Goal: Task Accomplishment & Management: Use online tool/utility

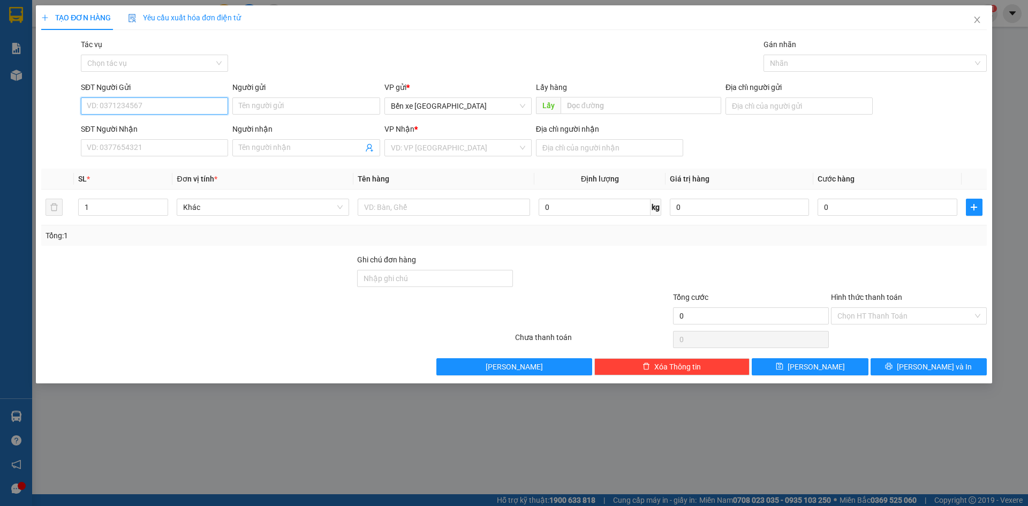
click at [157, 103] on input "SĐT Người Gửi" at bounding box center [154, 105] width 147 height 17
click at [501, 112] on span "Bến xe [GEOGRAPHIC_DATA]" at bounding box center [458, 106] width 134 height 16
type input "0983030879"
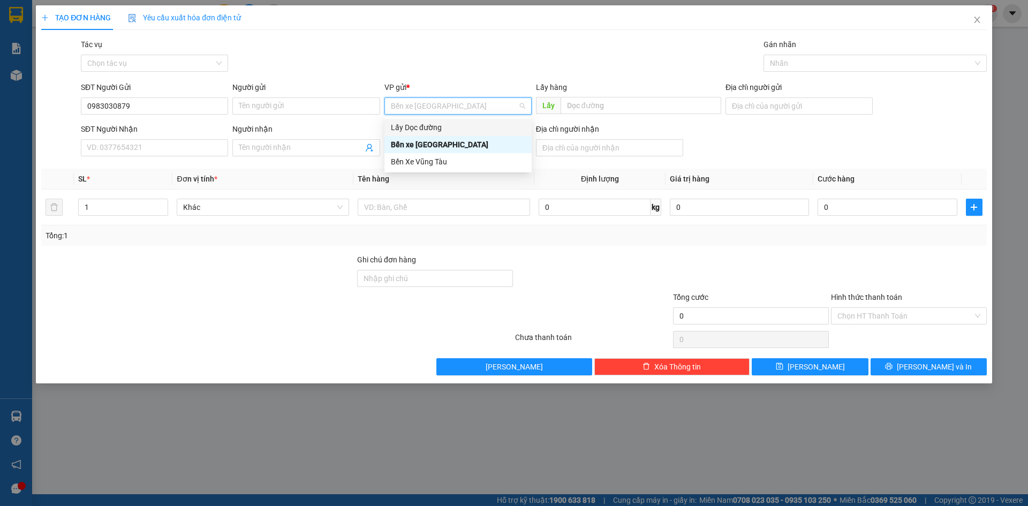
click at [462, 130] on div "Lấy Dọc đường" at bounding box center [458, 128] width 134 height 12
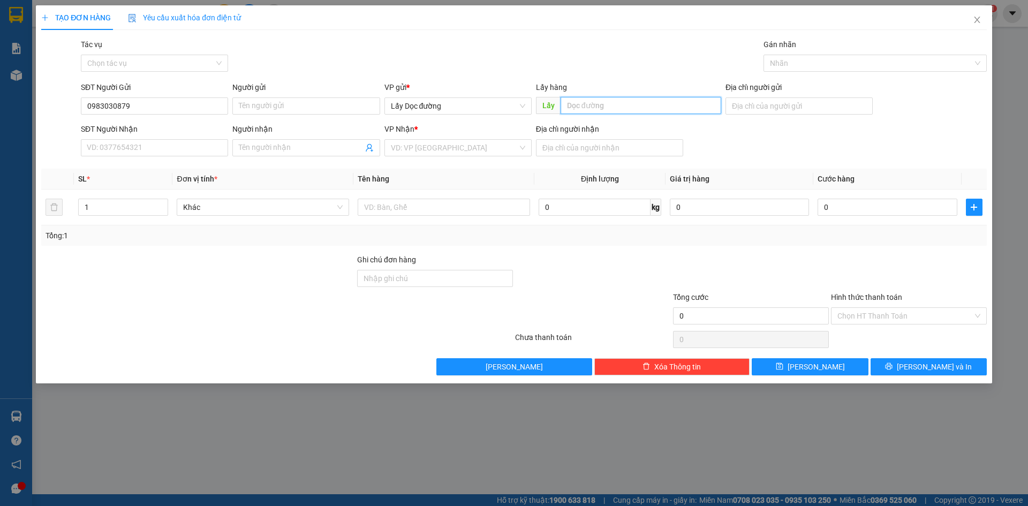
click at [583, 103] on input "text" at bounding box center [641, 105] width 161 height 17
type input "NGHĨA MỎ CÀY"
click at [495, 147] on input "search" at bounding box center [454, 148] width 127 height 16
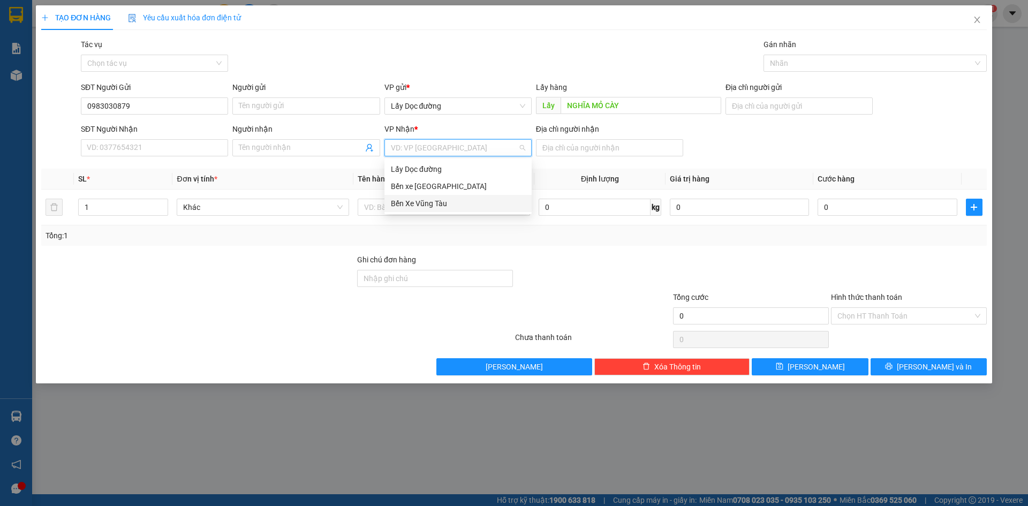
click at [476, 200] on div "Bến Xe Vũng Tàu" at bounding box center [458, 204] width 134 height 12
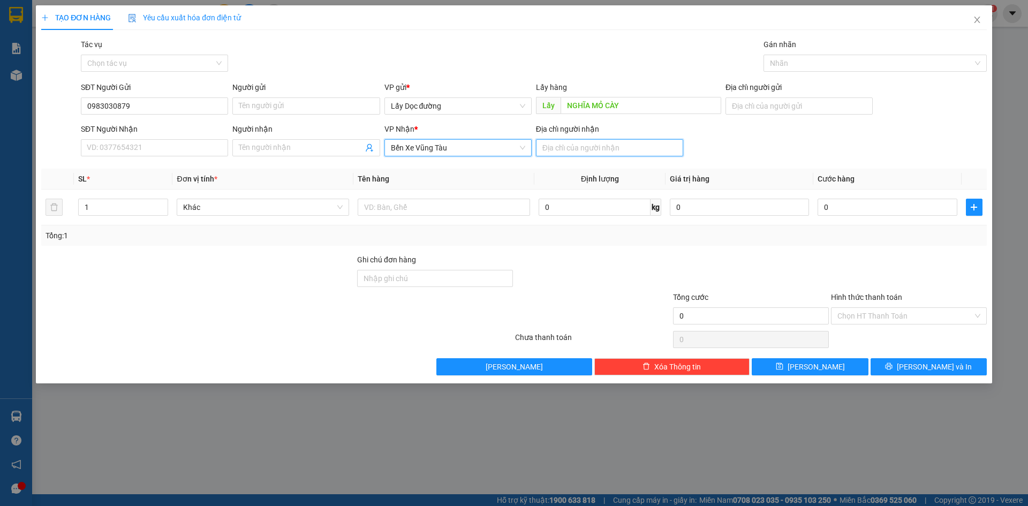
click at [558, 144] on input "Địa chỉ người nhận" at bounding box center [609, 147] width 147 height 17
type input "[PERSON_NAME]"
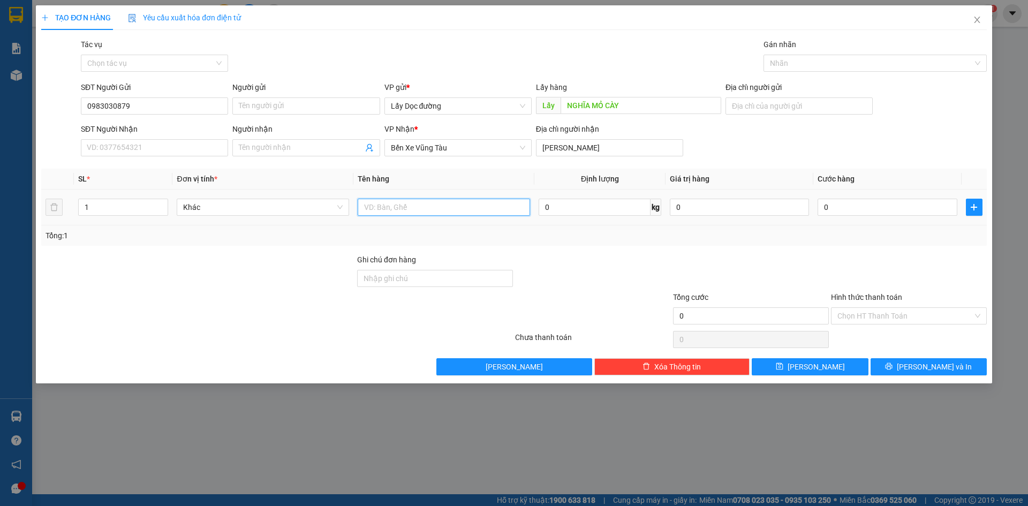
click at [487, 207] on input "text" at bounding box center [444, 207] width 172 height 17
type input "1 bao btrang"
click at [816, 370] on span "[PERSON_NAME]" at bounding box center [816, 367] width 57 height 12
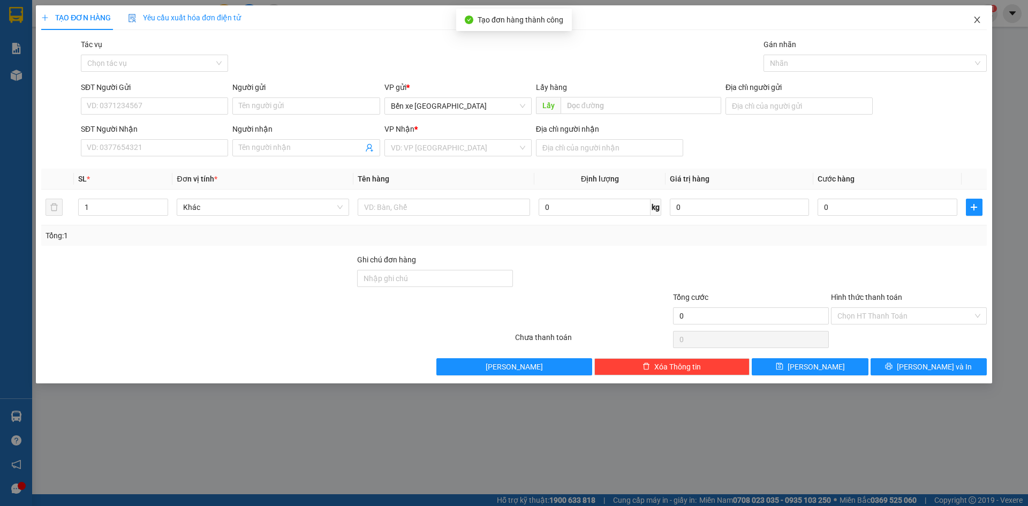
click at [989, 12] on span "Close" at bounding box center [977, 20] width 30 height 30
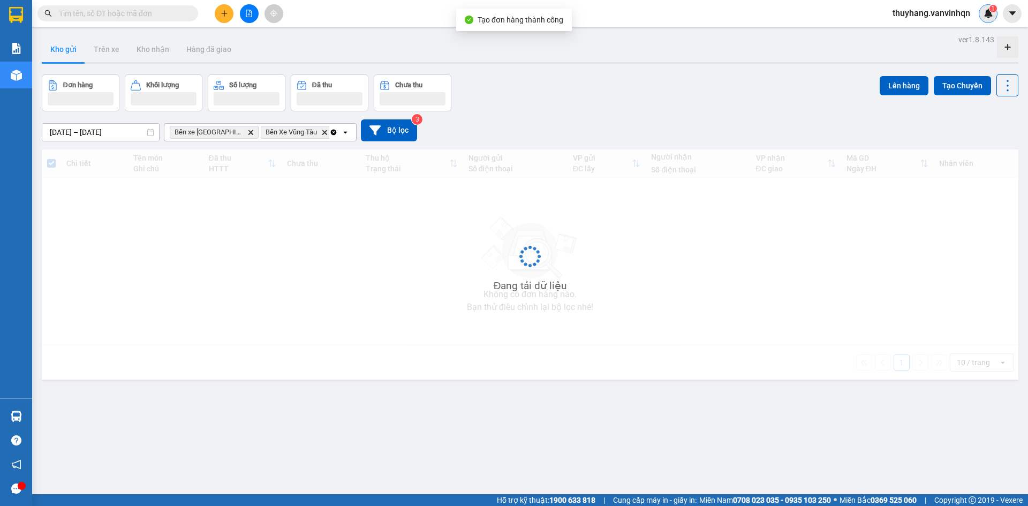
click at [984, 19] on div "1" at bounding box center [988, 13] width 19 height 19
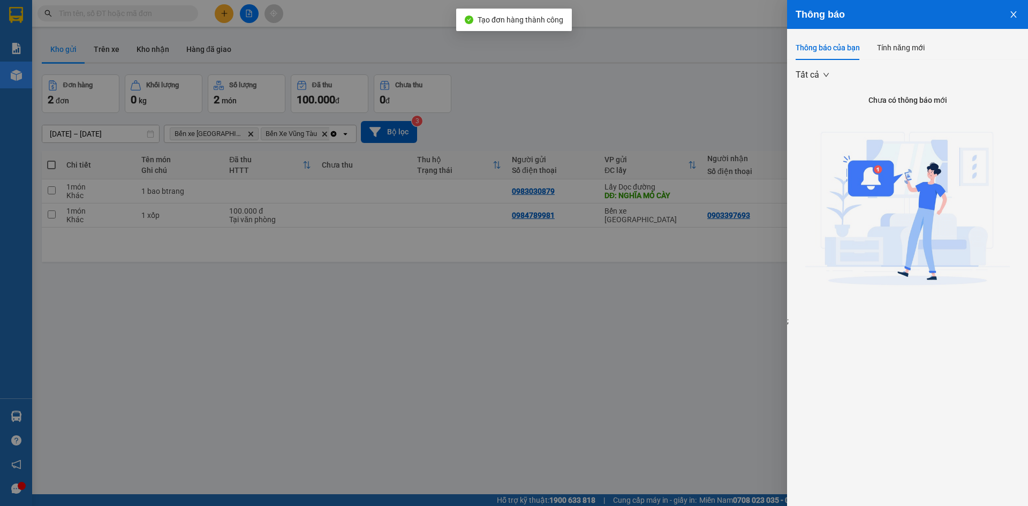
click at [552, 265] on div at bounding box center [514, 253] width 1028 height 506
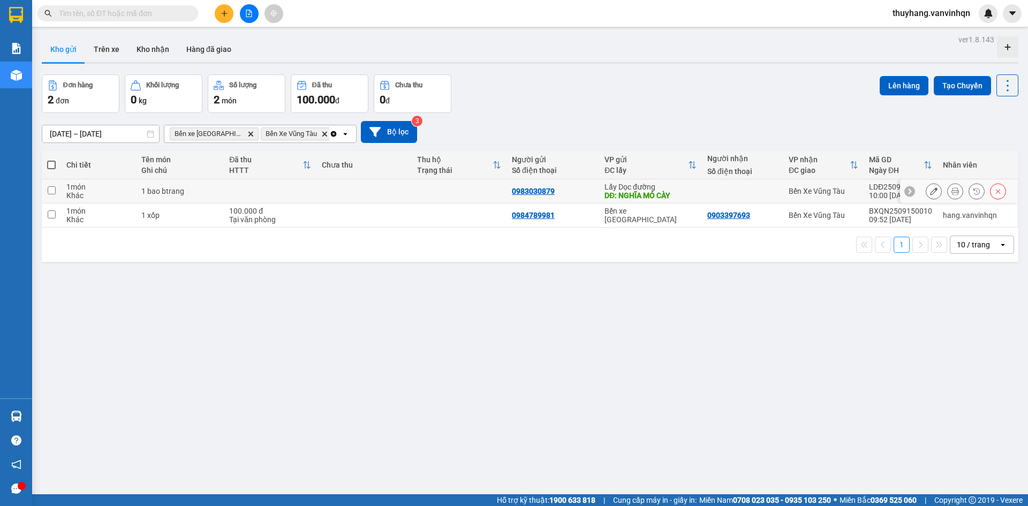
click at [405, 197] on td at bounding box center [364, 191] width 95 height 24
checkbox input "true"
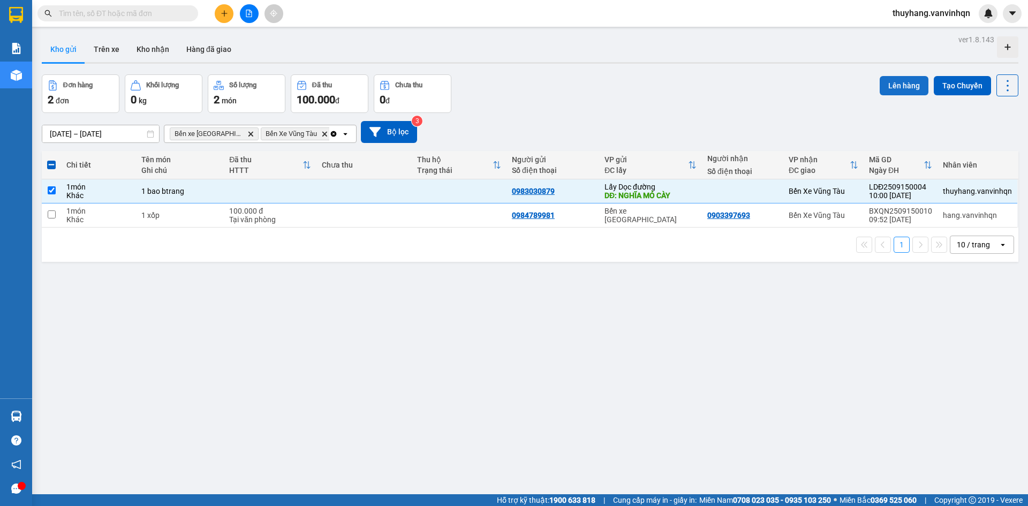
click at [892, 89] on button "Lên hàng" at bounding box center [904, 85] width 49 height 19
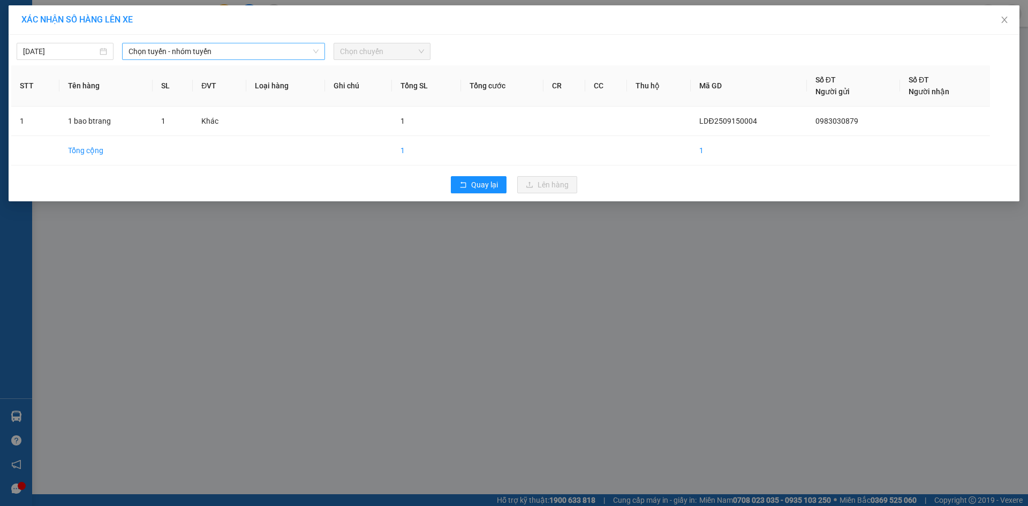
click at [259, 53] on span "Chọn tuyến - nhóm tuyến" at bounding box center [224, 51] width 190 height 16
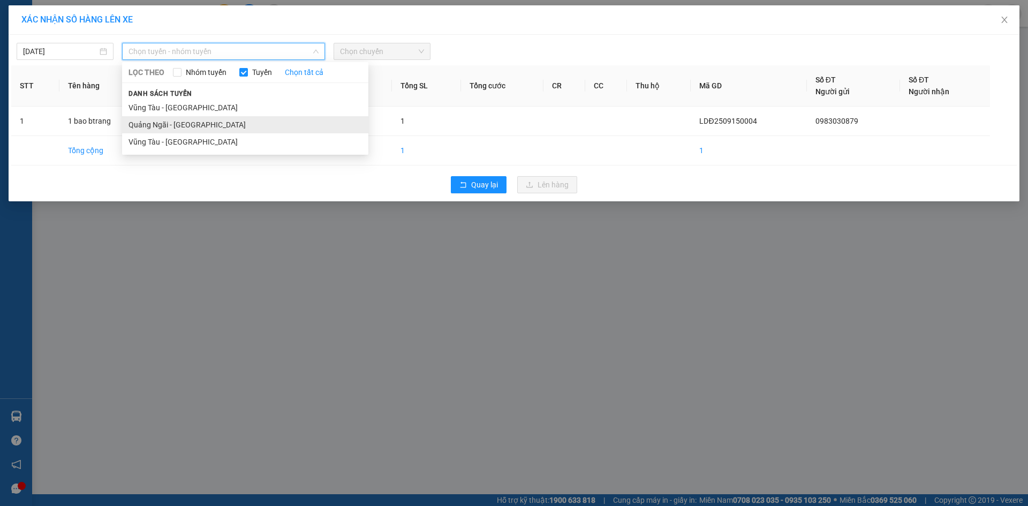
click at [215, 126] on li "Quảng Ngãi - [GEOGRAPHIC_DATA]" at bounding box center [245, 124] width 246 height 17
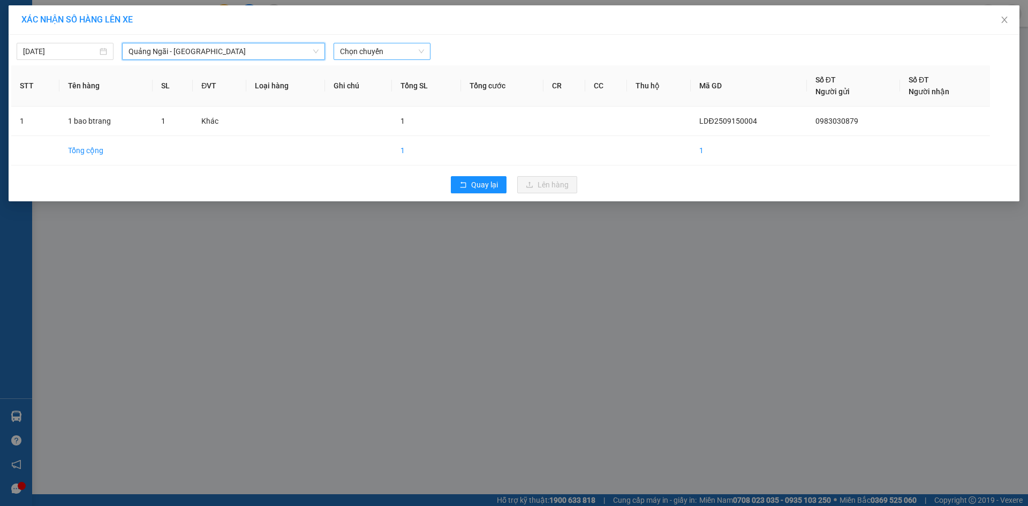
click at [351, 51] on span "Chọn chuyến" at bounding box center [382, 51] width 84 height 16
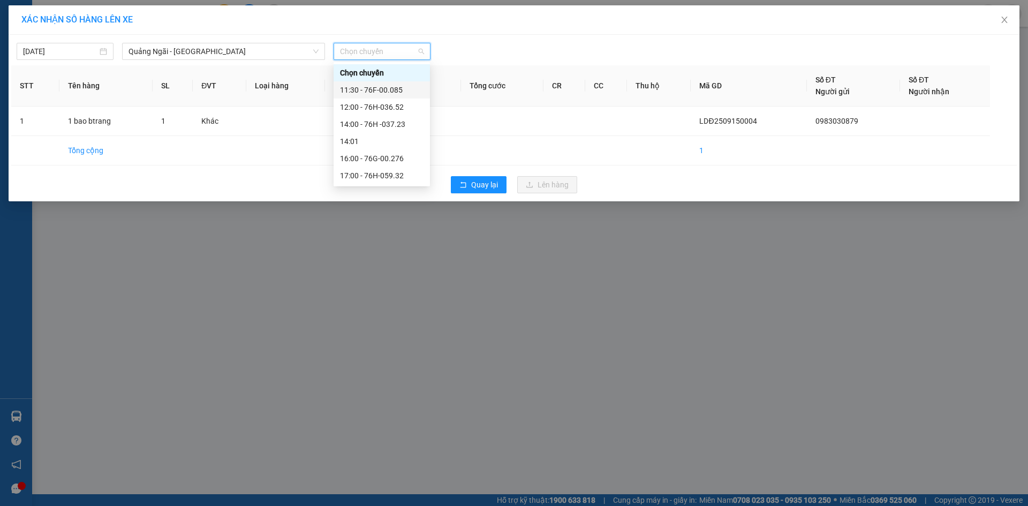
click at [374, 88] on div "11:30 - 76F-00.085" at bounding box center [382, 90] width 84 height 12
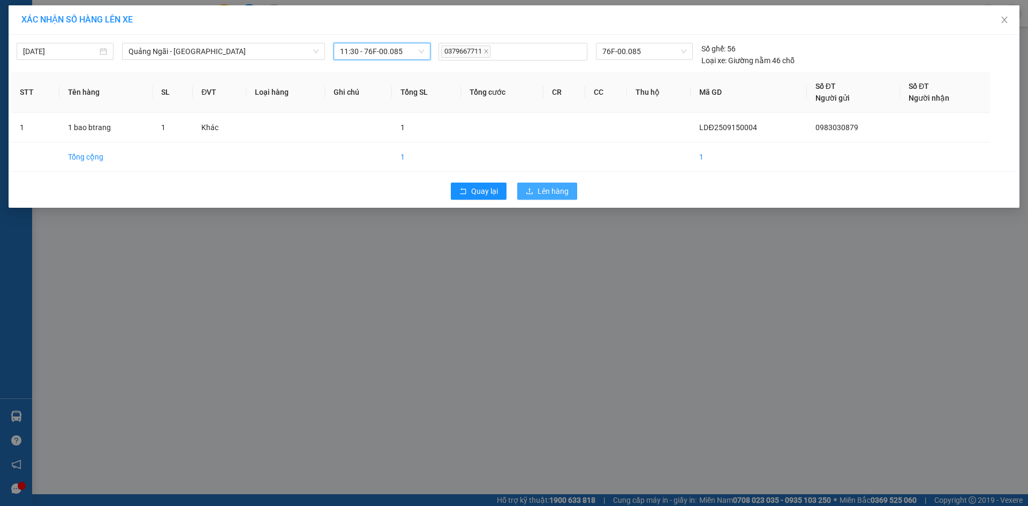
click at [538, 187] on span "Lên hàng" at bounding box center [553, 191] width 31 height 12
